Goal: Task Accomplishment & Management: Use online tool/utility

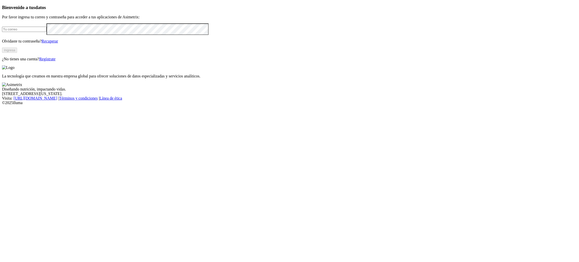
type input "[EMAIL_ADDRESS][PERSON_NAME][DOMAIN_NAME]"
click at [17, 53] on button "Ingresa" at bounding box center [9, 49] width 15 height 5
